Goal: Obtain resource: Obtain resource

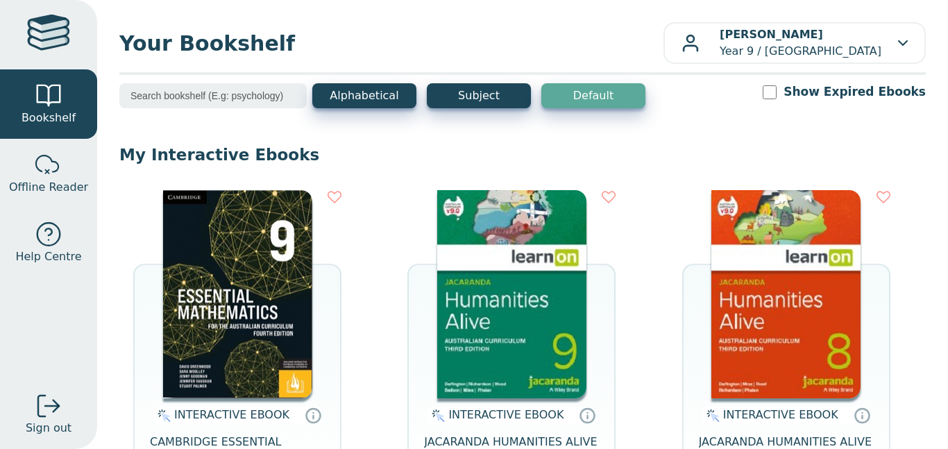
click at [473, 351] on img at bounding box center [511, 294] width 149 height 208
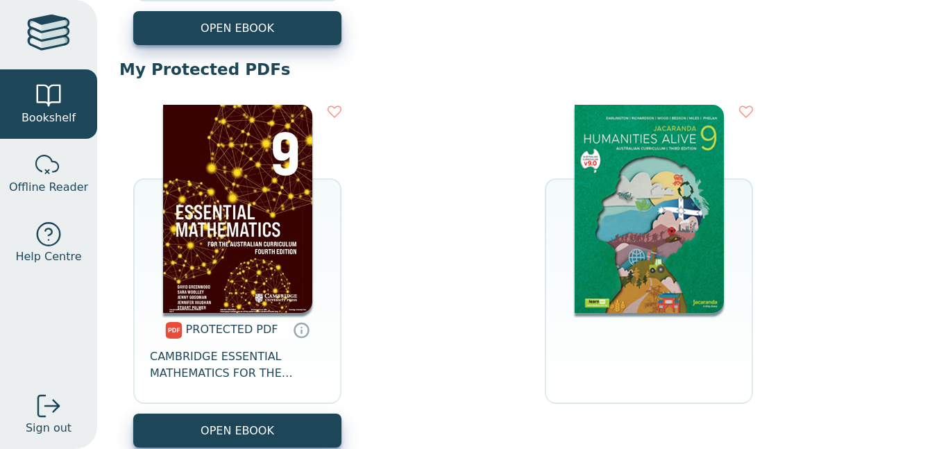
scroll to position [857, 0]
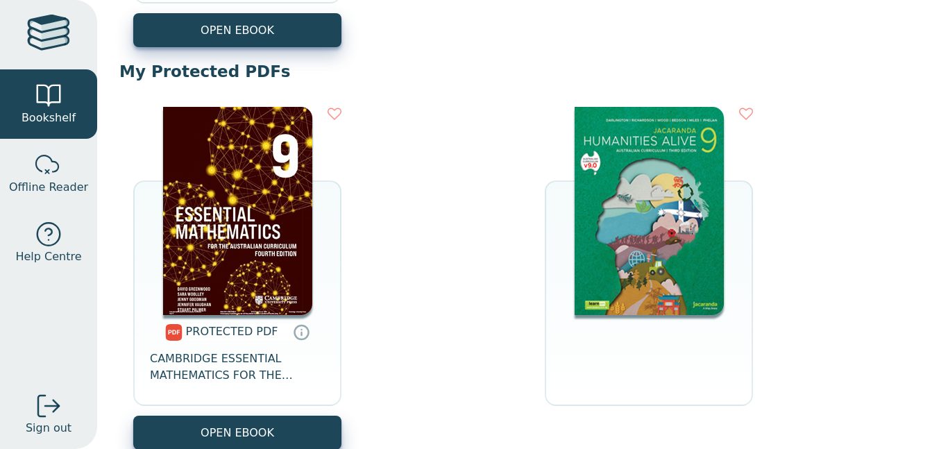
click at [654, 177] on img at bounding box center [649, 211] width 149 height 208
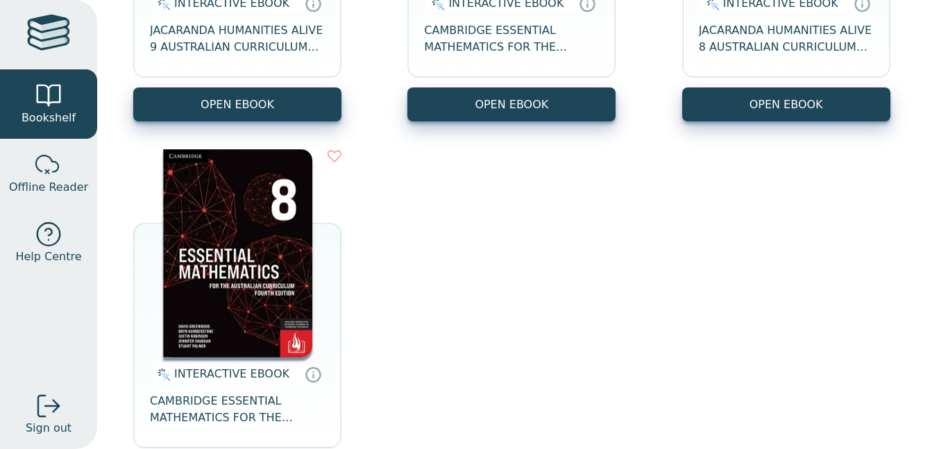
scroll to position [412, 0]
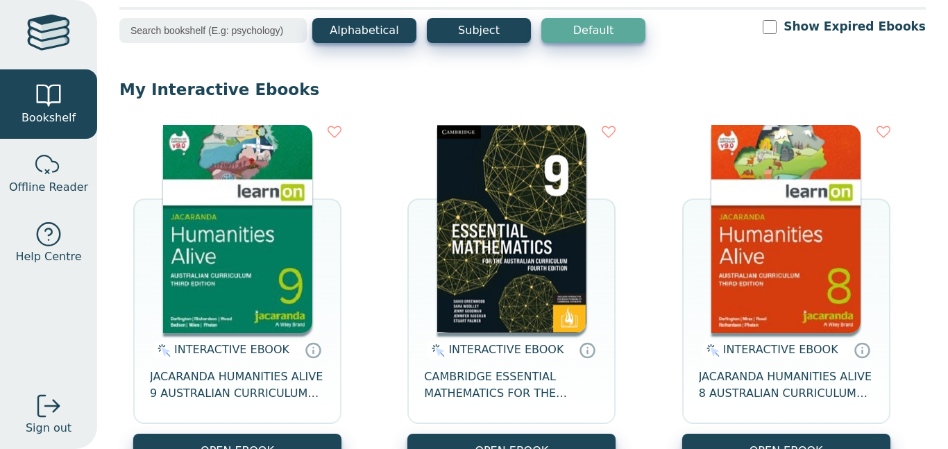
scroll to position [85, 0]
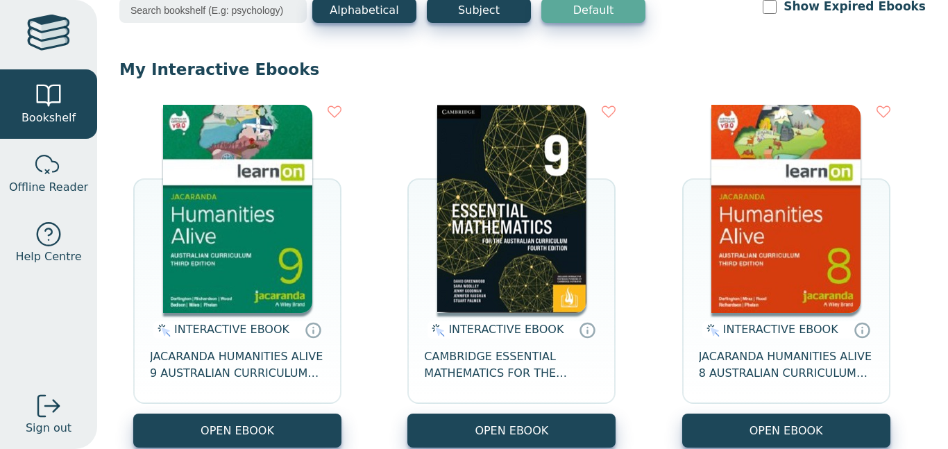
click at [226, 262] on img at bounding box center [237, 209] width 149 height 208
